Goal: Find specific page/section: Find specific page/section

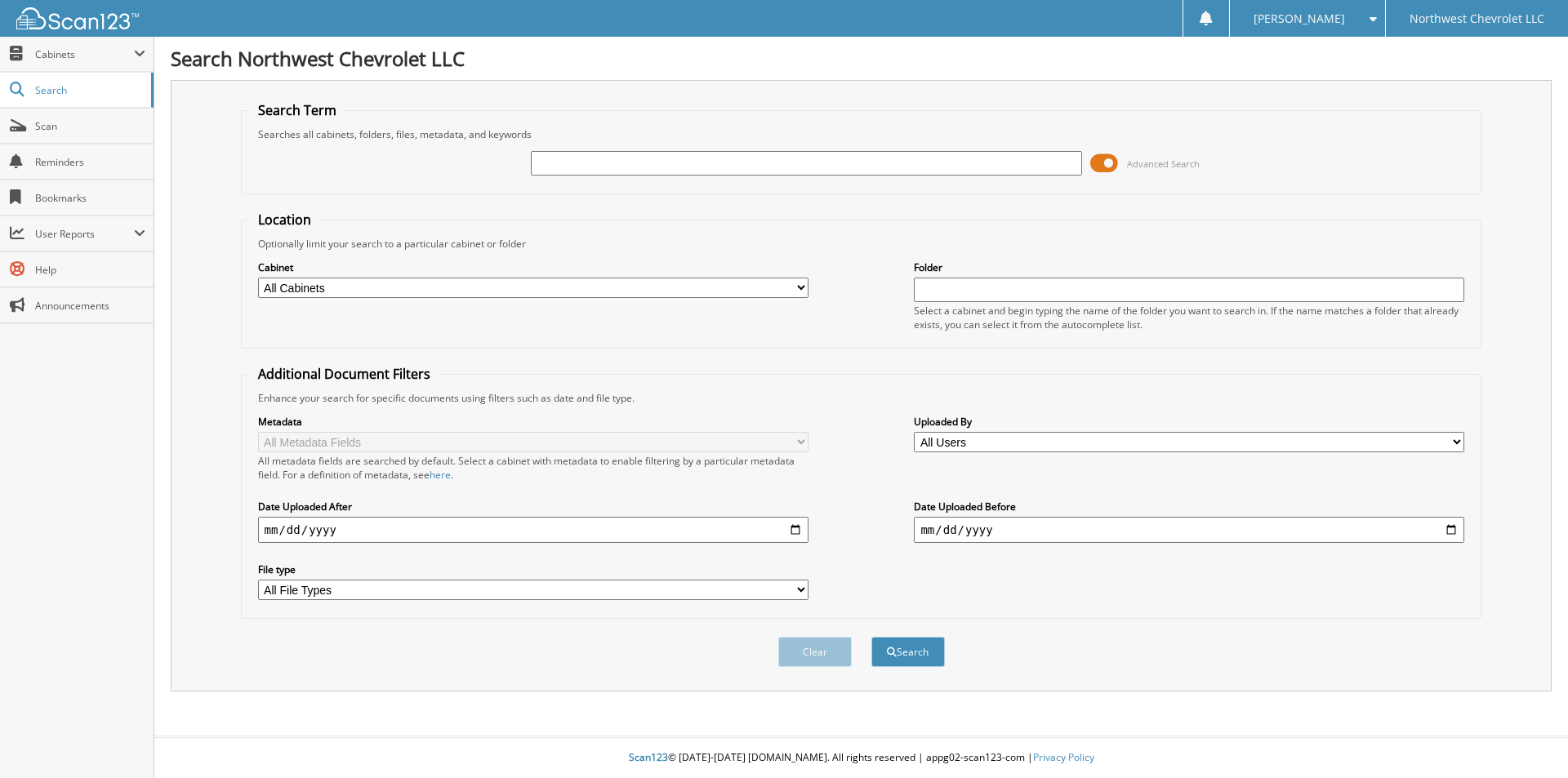
click at [549, 161] on input "text" at bounding box center [806, 164] width 550 height 25
type input "74192"
click at [871, 637] on button "Search" at bounding box center [907, 652] width 73 height 30
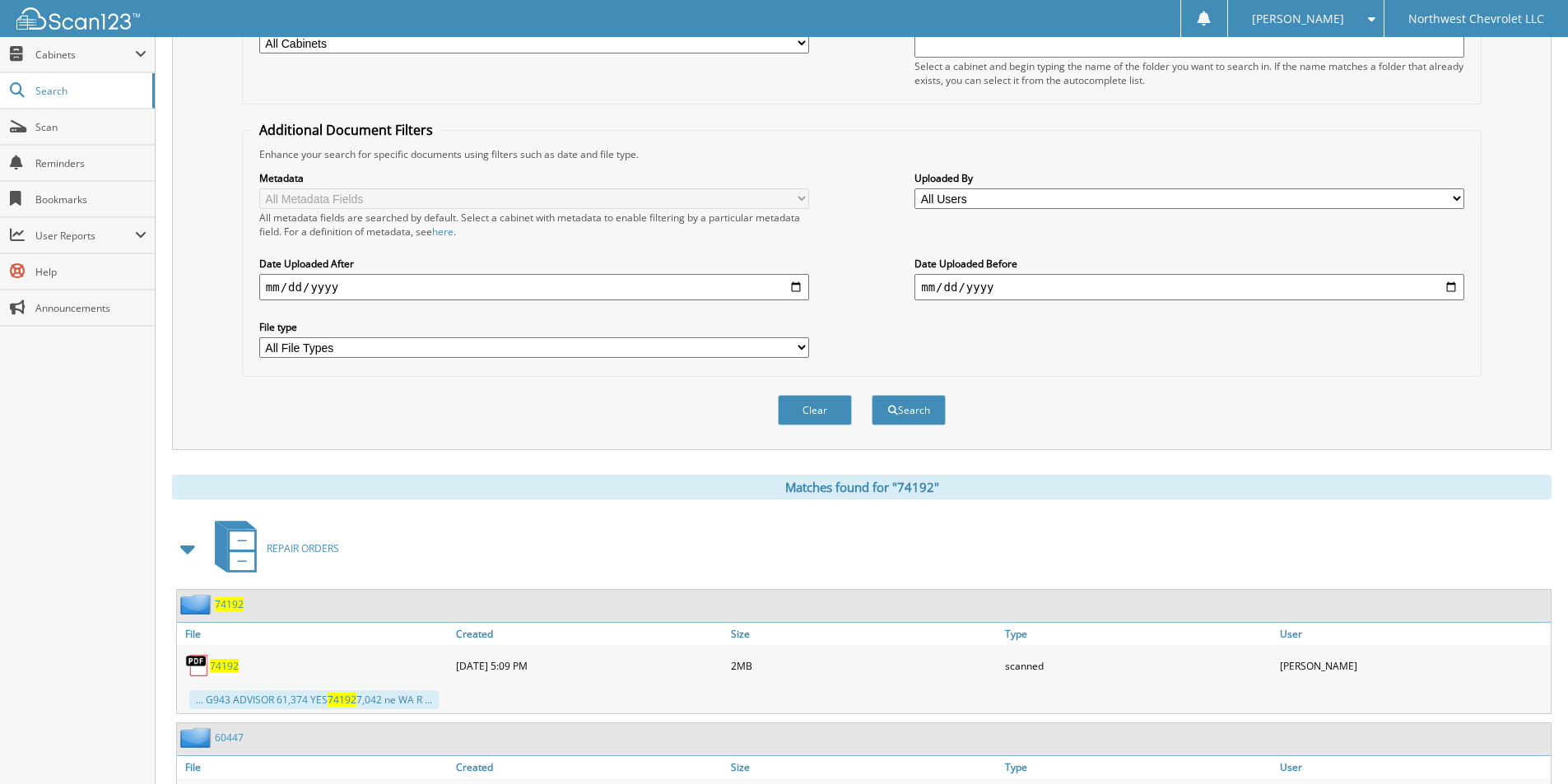
scroll to position [412, 0]
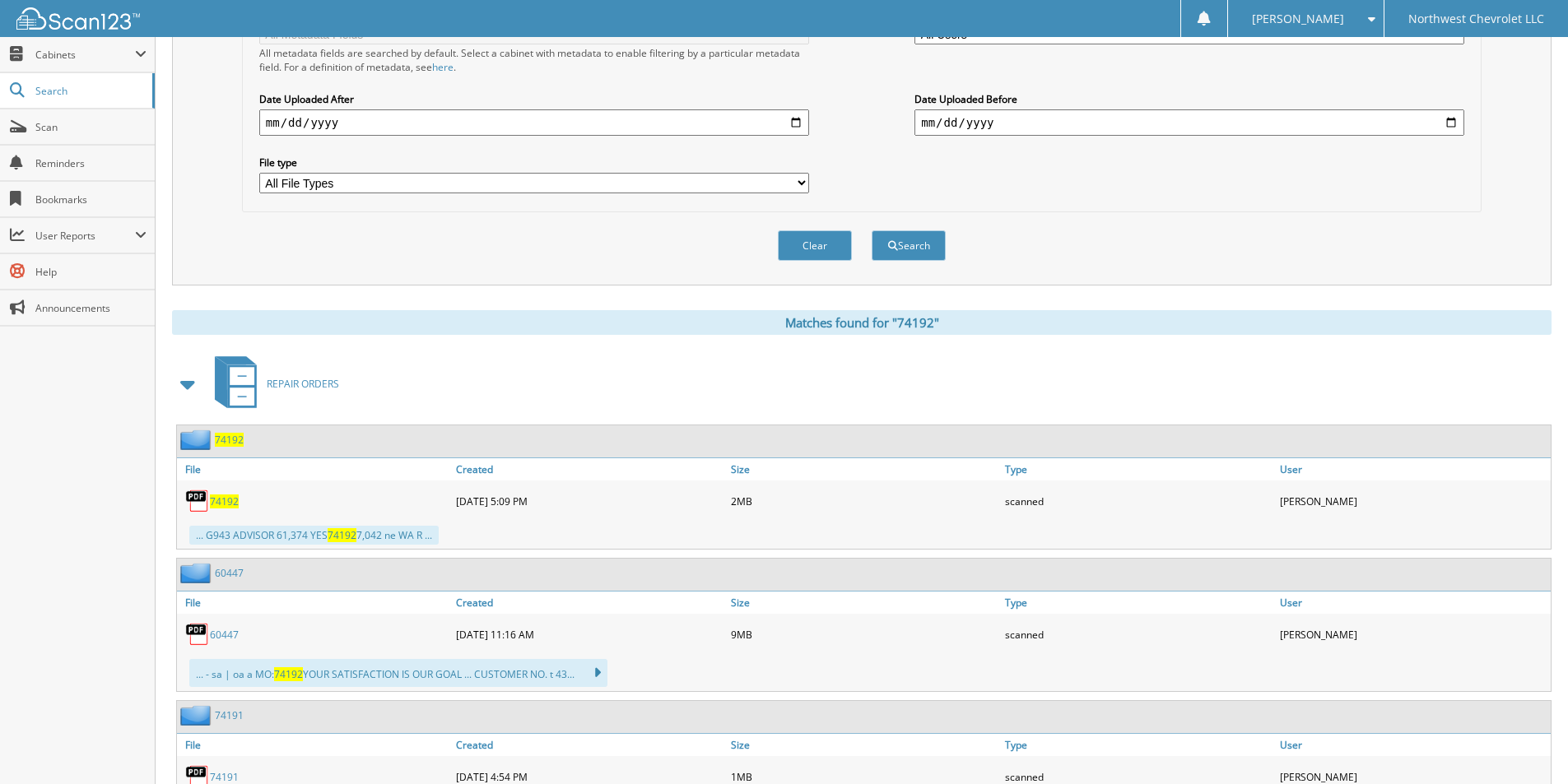
click at [223, 505] on span "74192" at bounding box center [224, 502] width 29 height 14
